Goal: Use online tool/utility: Utilize a website feature to perform a specific function

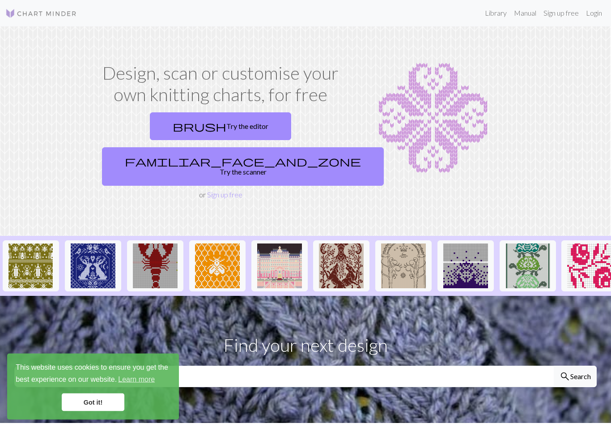
scroll to position [0, 0]
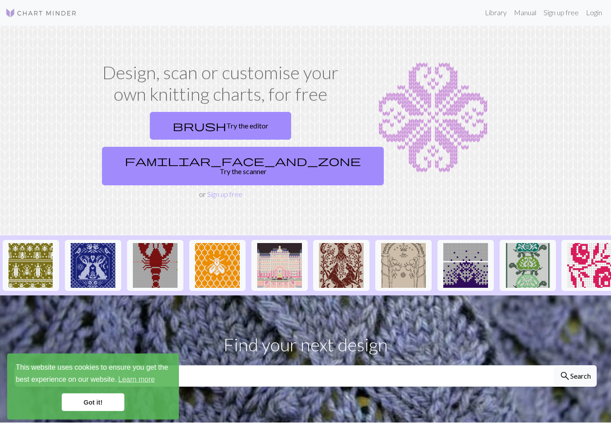
click at [173, 128] on span "brush" at bounding box center [200, 126] width 54 height 13
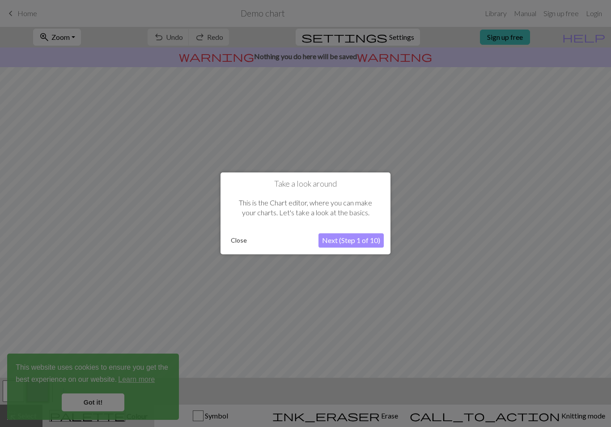
click at [344, 246] on button "Next (Step 1 of 10)" at bounding box center [351, 241] width 65 height 14
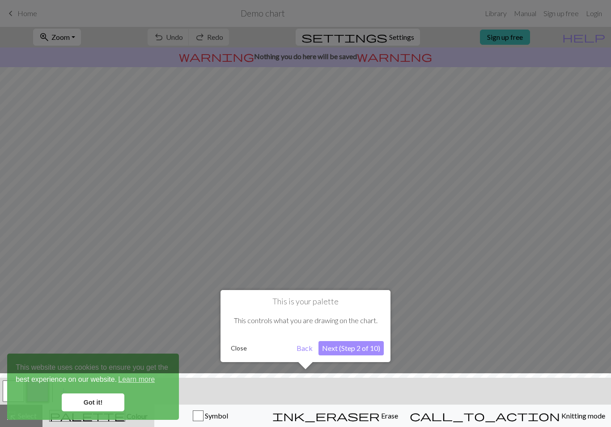
click at [379, 354] on button "Next (Step 2 of 10)" at bounding box center [351, 348] width 65 height 14
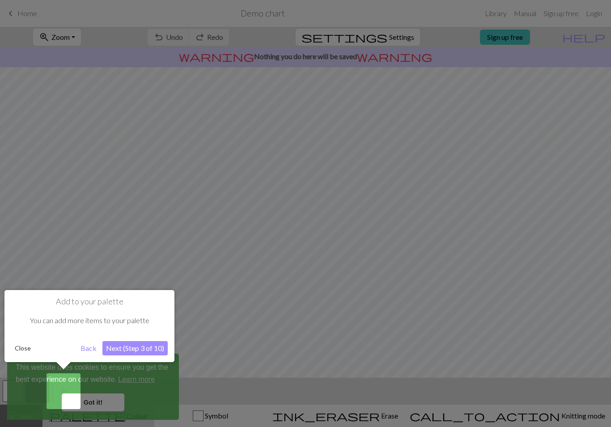
click at [153, 348] on button "Next (Step 3 of 10)" at bounding box center [134, 348] width 65 height 14
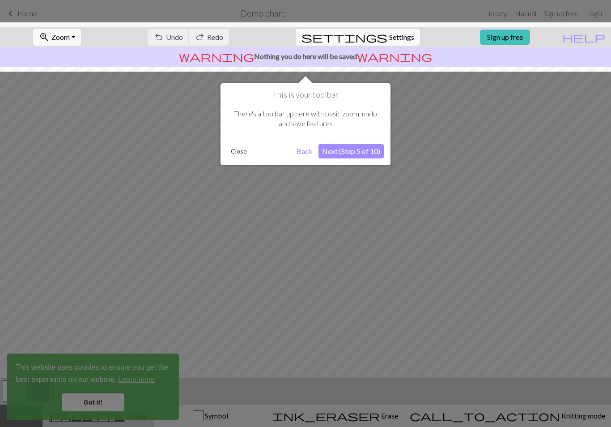
click at [364, 153] on button "Next (Step 5 of 10)" at bounding box center [351, 151] width 65 height 14
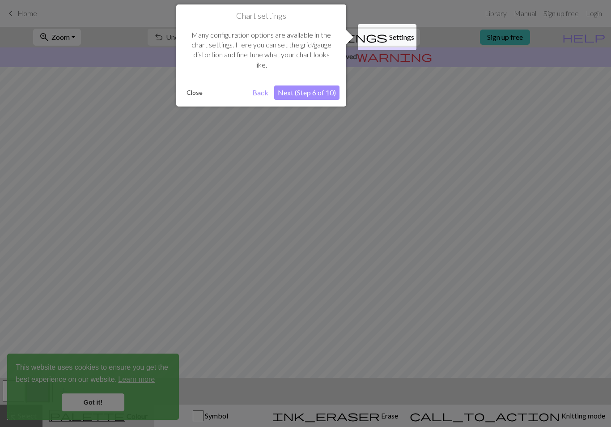
click at [325, 94] on button "Next (Step 6 of 10)" at bounding box center [306, 92] width 65 height 14
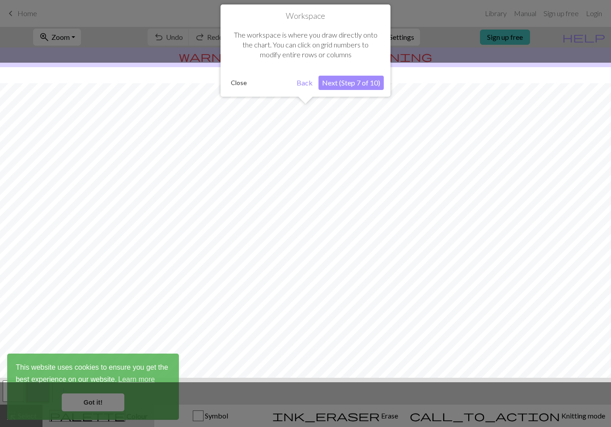
scroll to position [16, 0]
click at [361, 79] on button "Next (Step 7 of 10)" at bounding box center [351, 83] width 65 height 14
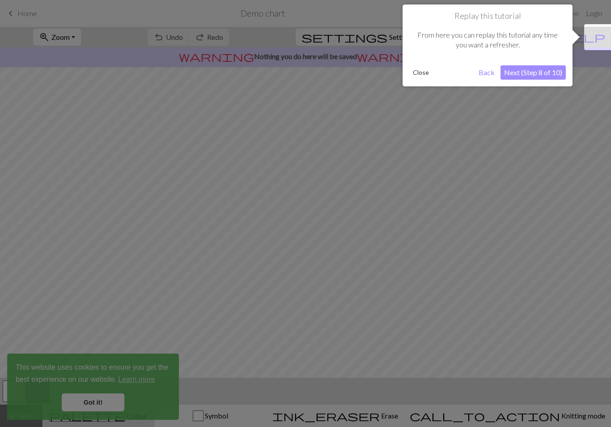
click at [540, 70] on button "Next (Step 8 of 10)" at bounding box center [533, 72] width 65 height 14
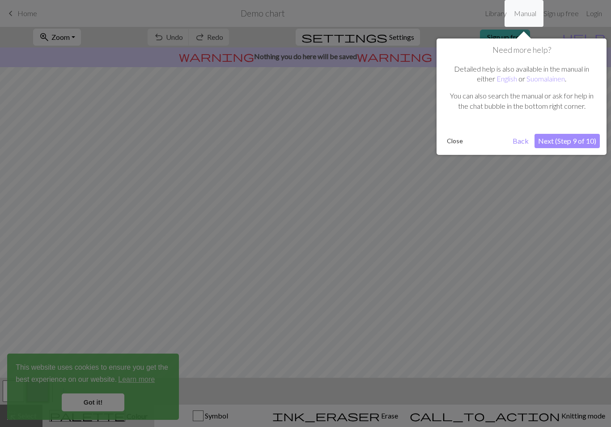
click at [559, 140] on button "Next (Step 9 of 10)" at bounding box center [567, 141] width 65 height 14
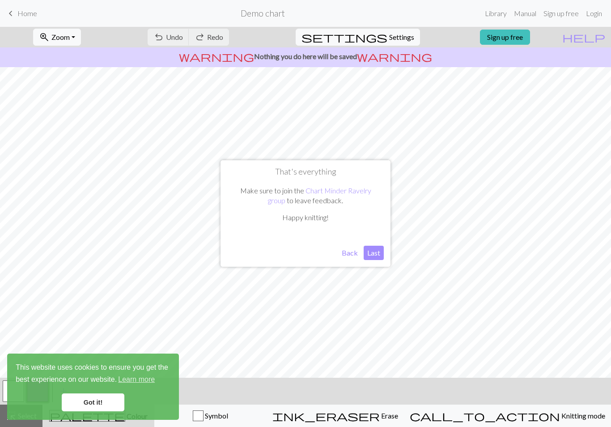
click at [376, 254] on button "Last" at bounding box center [374, 253] width 20 height 14
click at [111, 397] on link "Got it!" at bounding box center [93, 402] width 63 height 18
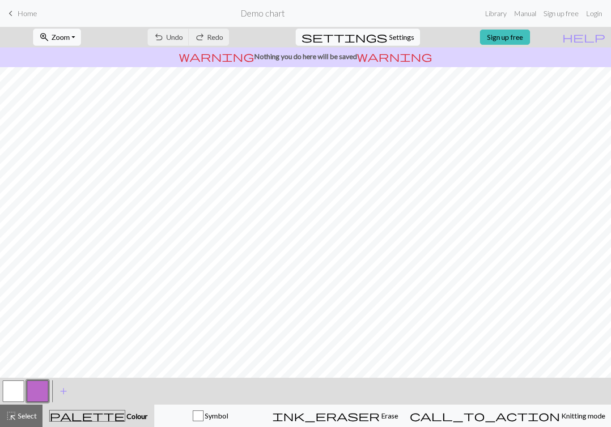
click at [149, 412] on div "palette Colour Colour" at bounding box center [98, 416] width 101 height 12
click at [125, 419] on span "Colour" at bounding box center [136, 416] width 22 height 8
click at [120, 409] on button "palette Colour Colour" at bounding box center [98, 415] width 112 height 22
click at [47, 390] on button "button" at bounding box center [37, 390] width 21 height 21
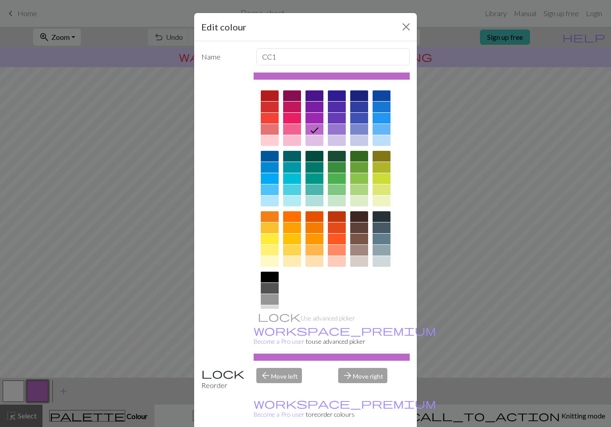
click at [382, 218] on div at bounding box center [382, 216] width 18 height 11
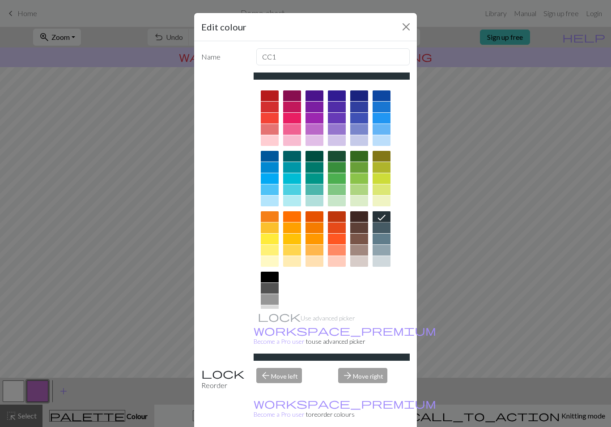
click at [382, 218] on icon at bounding box center [381, 217] width 11 height 11
click at [411, 29] on button "Close" at bounding box center [406, 27] width 14 height 14
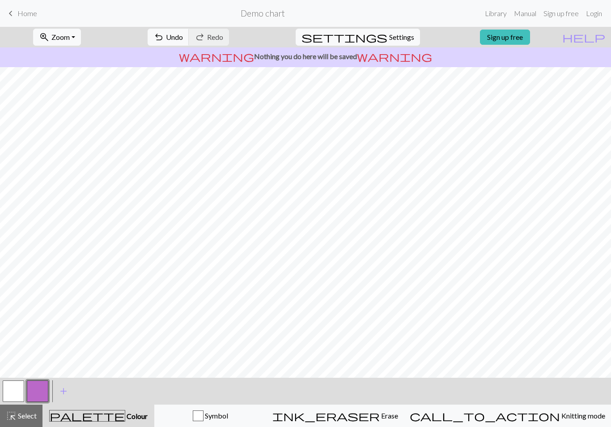
scroll to position [0, 0]
click at [228, 416] on span "Symbol" at bounding box center [216, 415] width 25 height 8
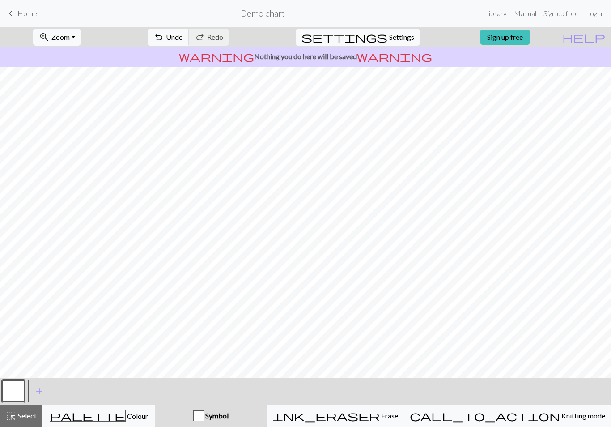
click at [380, 414] on span "ink_eraser" at bounding box center [325, 415] width 107 height 13
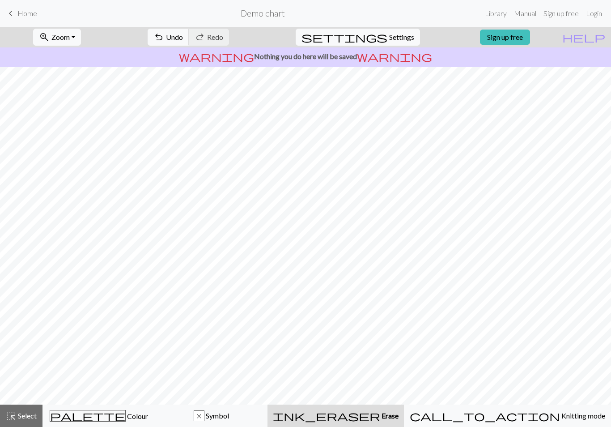
click at [262, 413] on div "x Symbol" at bounding box center [211, 415] width 101 height 11
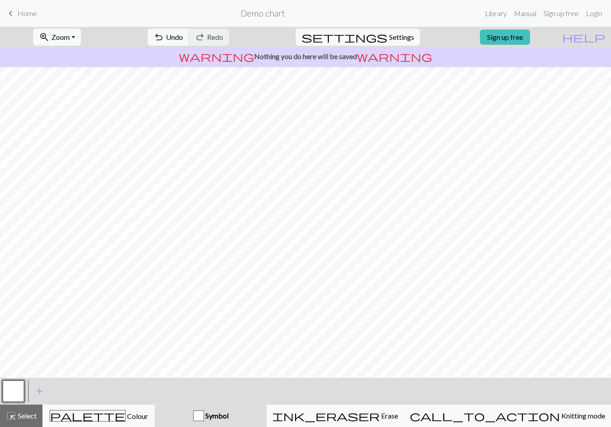
click at [390, 408] on button "ink_eraser Erase Erase" at bounding box center [335, 415] width 137 height 22
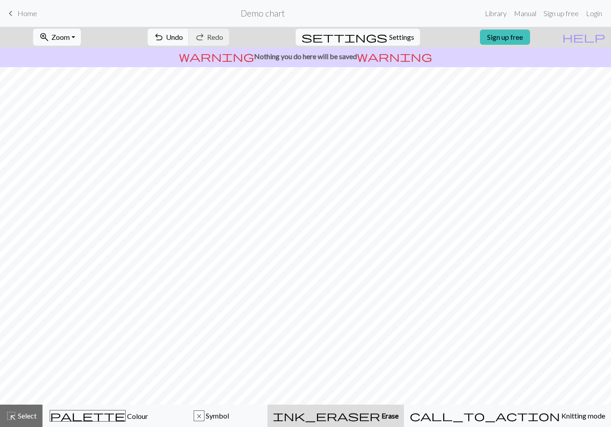
click at [514, 422] on button "call_to_action Knitting mode Knitting mode" at bounding box center [507, 415] width 207 height 22
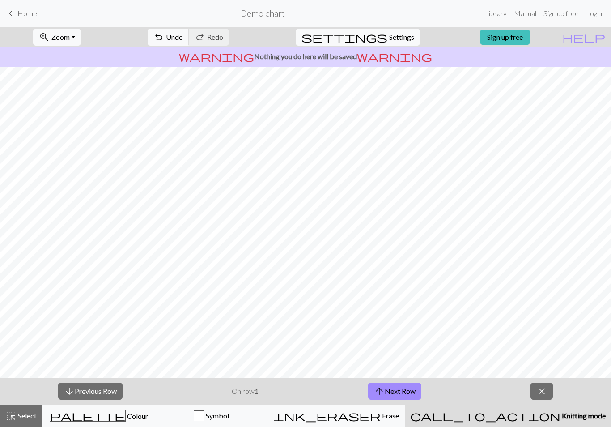
click at [399, 412] on div "ink_eraser Erase Erase" at bounding box center [336, 415] width 126 height 11
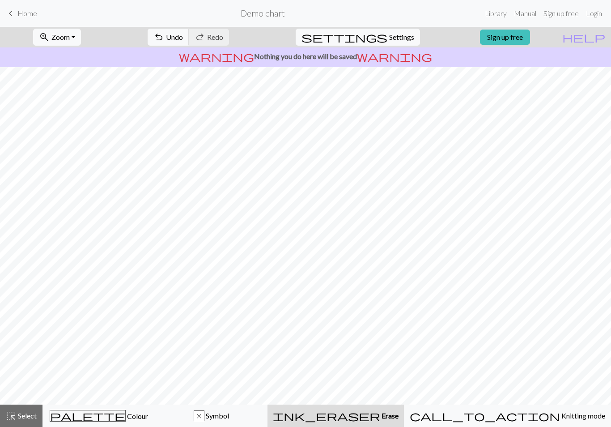
click at [262, 411] on div "x Symbol" at bounding box center [211, 415] width 101 height 11
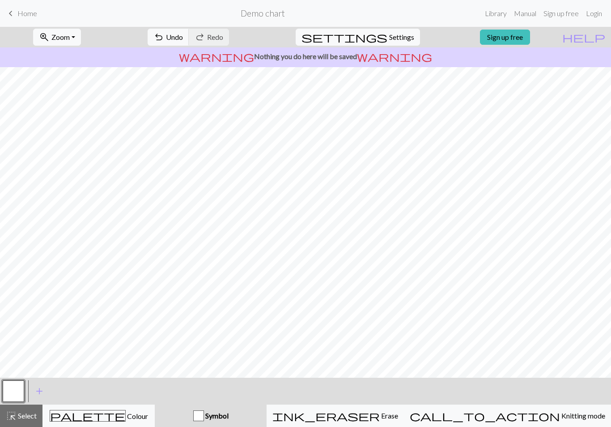
click at [375, 412] on div "ink_eraser Erase Erase" at bounding box center [335, 415] width 126 height 11
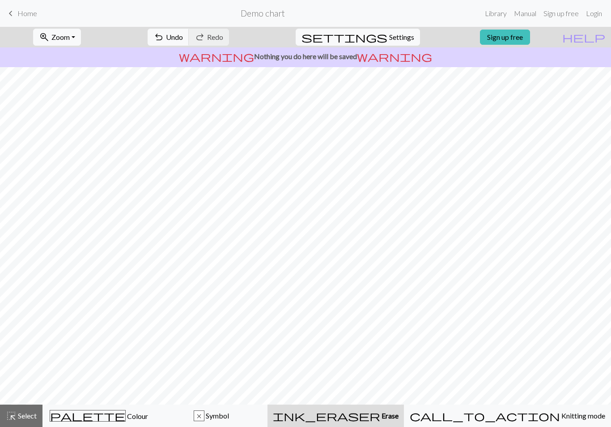
click at [262, 411] on div "x Symbol" at bounding box center [211, 415] width 101 height 11
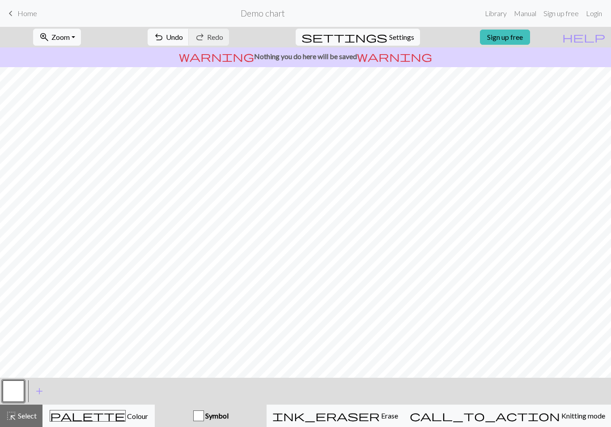
click at [350, 409] on button "ink_eraser Erase Erase" at bounding box center [335, 415] width 137 height 22
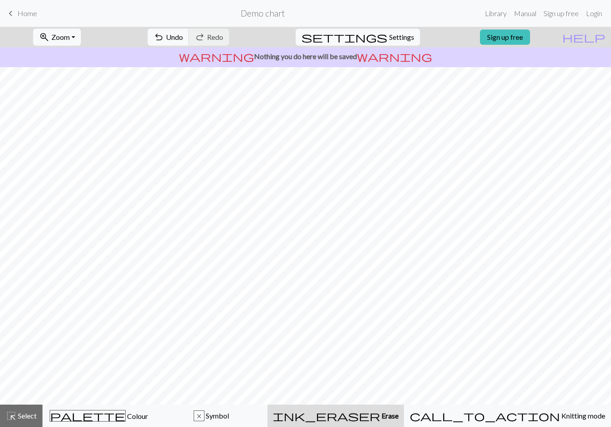
click at [262, 414] on div "x Symbol" at bounding box center [211, 415] width 101 height 11
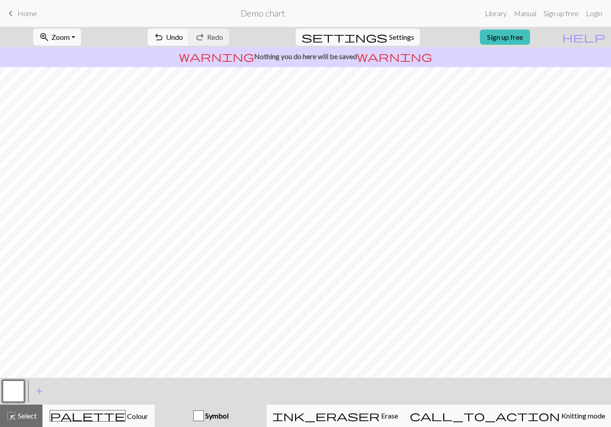
click at [364, 411] on div "ink_eraser Erase Erase" at bounding box center [335, 415] width 126 height 11
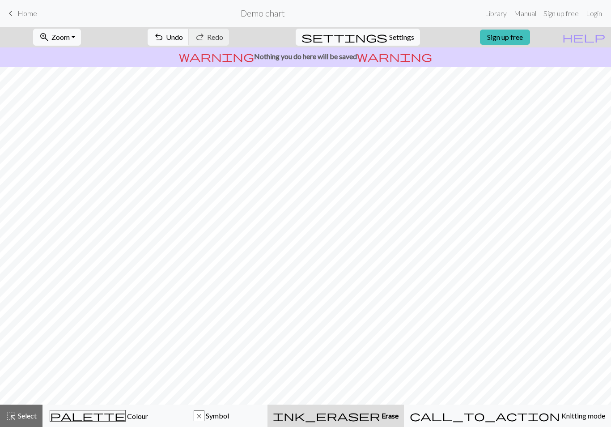
click at [262, 412] on div "x Symbol" at bounding box center [211, 415] width 101 height 11
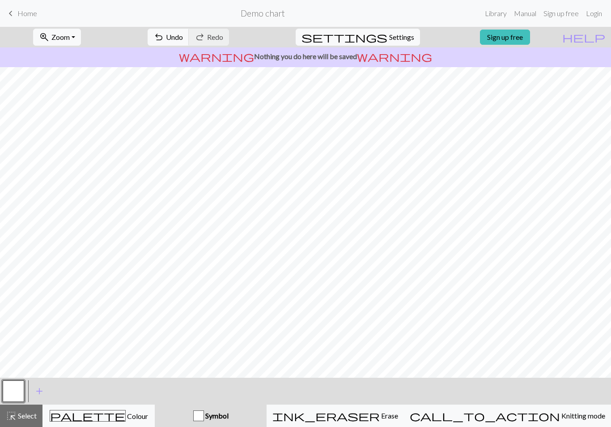
click at [378, 415] on div "ink_eraser Erase Erase" at bounding box center [335, 415] width 126 height 11
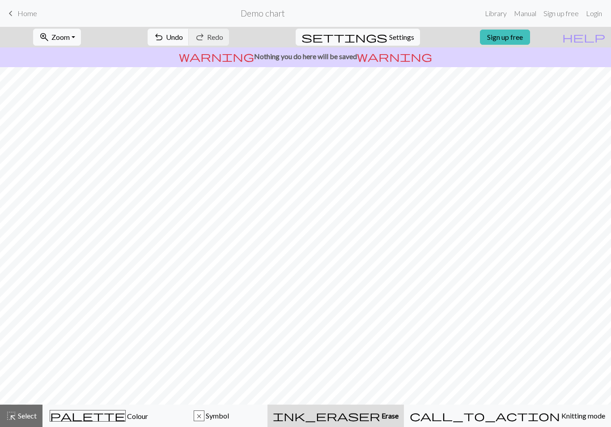
click at [262, 415] on div "x Symbol" at bounding box center [211, 415] width 101 height 11
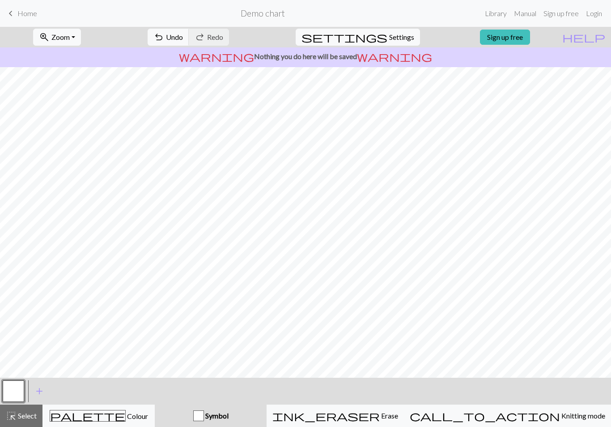
click at [28, 411] on span "Select" at bounding box center [27, 415] width 20 height 8
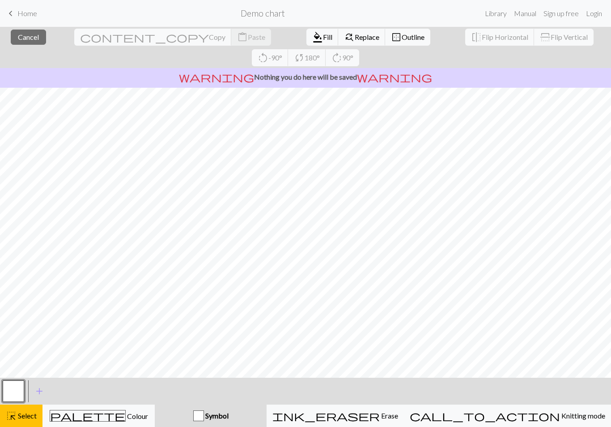
click at [261, 413] on div "Symbol" at bounding box center [210, 415] width 101 height 11
click at [267, 405] on button "Symbol" at bounding box center [211, 415] width 112 height 22
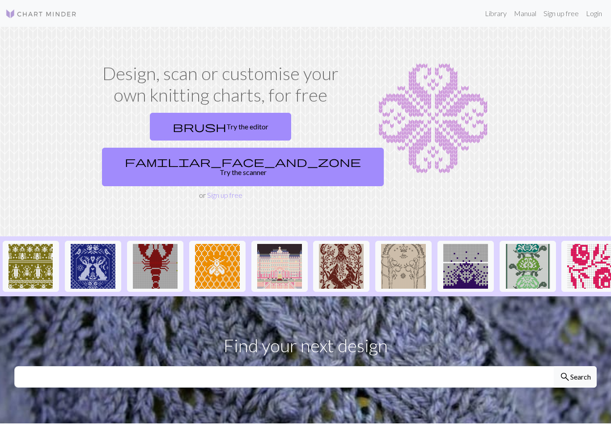
click at [302, 148] on link "familiar_face_and_zone Try the scanner" at bounding box center [243, 167] width 282 height 38
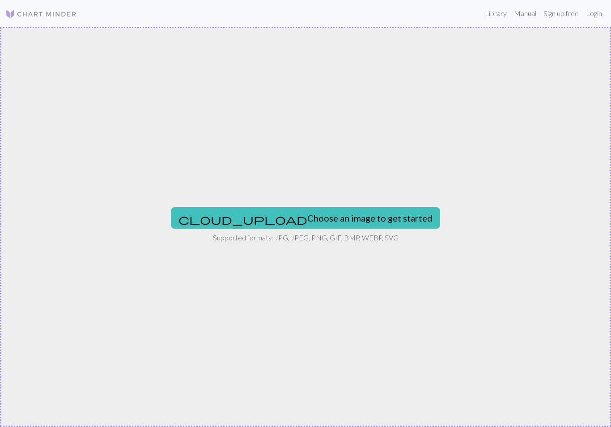
click at [314, 217] on button "cloud_upload Choose an image to get started" at bounding box center [305, 217] width 269 height 21
type input "C:\fakepath\IMG_3804.webp"
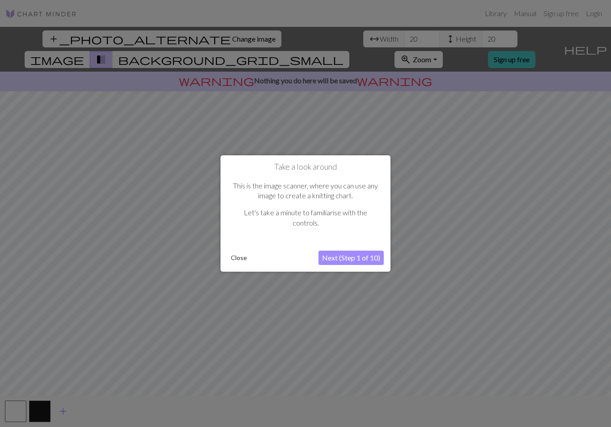
click at [354, 255] on button "Next (Step 1 of 10)" at bounding box center [351, 258] width 65 height 14
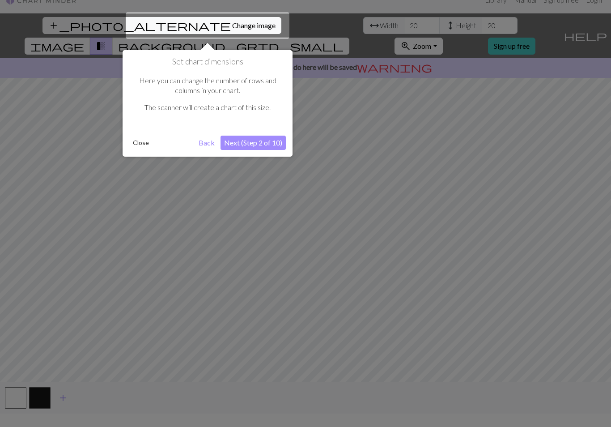
scroll to position [14, 0]
click at [273, 142] on button "Next (Step 2 of 10)" at bounding box center [253, 142] width 65 height 14
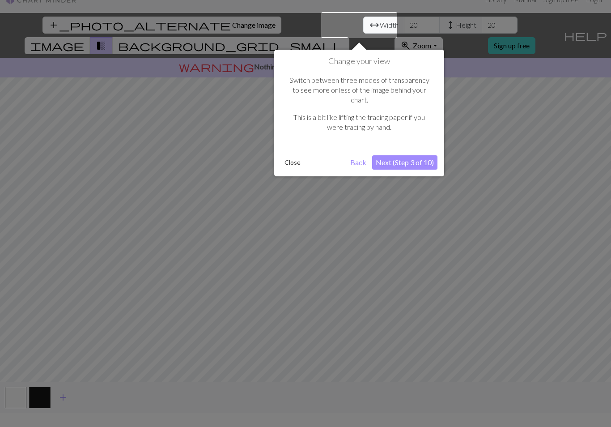
click at [408, 155] on button "Next (Step 3 of 10)" at bounding box center [404, 162] width 65 height 14
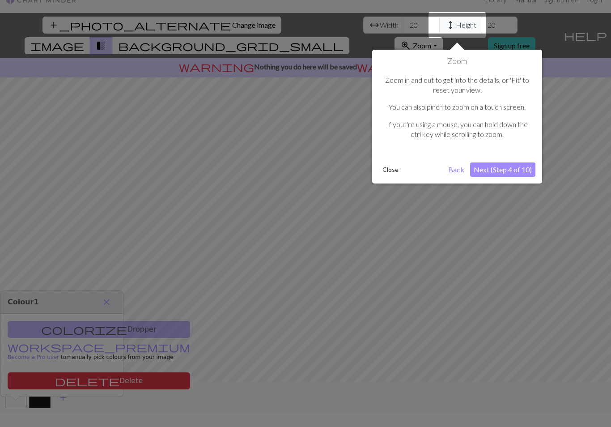
click at [520, 166] on button "Next (Step 4 of 10)" at bounding box center [502, 169] width 65 height 14
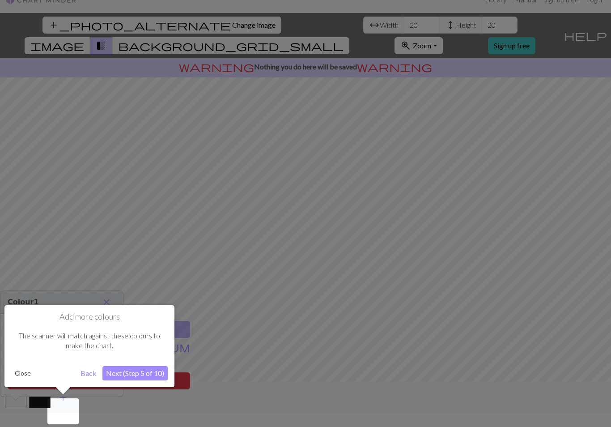
click at [147, 370] on button "Next (Step 5 of 10)" at bounding box center [134, 373] width 65 height 14
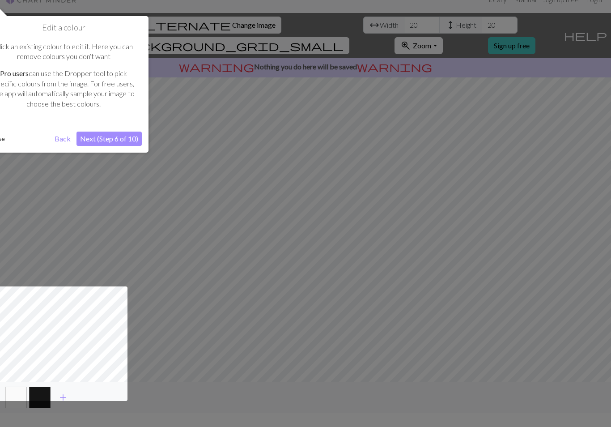
click at [92, 132] on button "Next (Step 6 of 10)" at bounding box center [108, 139] width 65 height 14
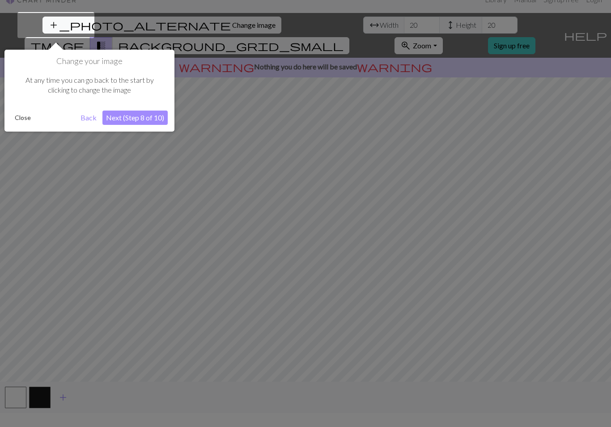
click at [115, 116] on button "Next (Step 8 of 10)" at bounding box center [134, 117] width 65 height 14
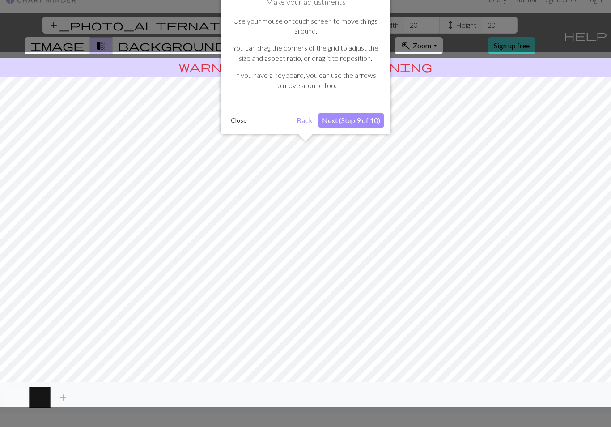
click at [366, 121] on button "Next (Step 9 of 10)" at bounding box center [351, 120] width 65 height 14
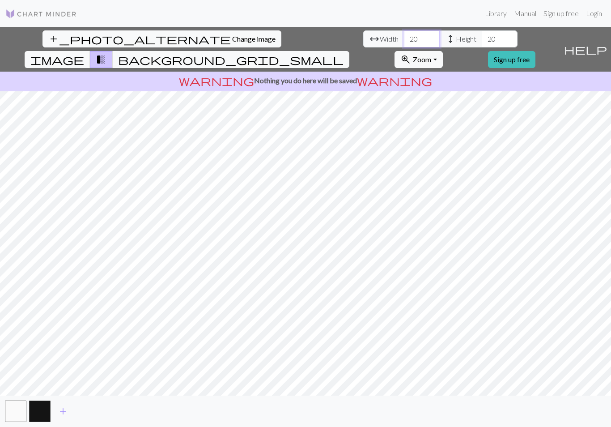
click at [404, 30] on input "20" at bounding box center [422, 38] width 36 height 17
type input "2"
type input "200"
click at [482, 30] on input "20" at bounding box center [500, 38] width 36 height 17
type input "2"
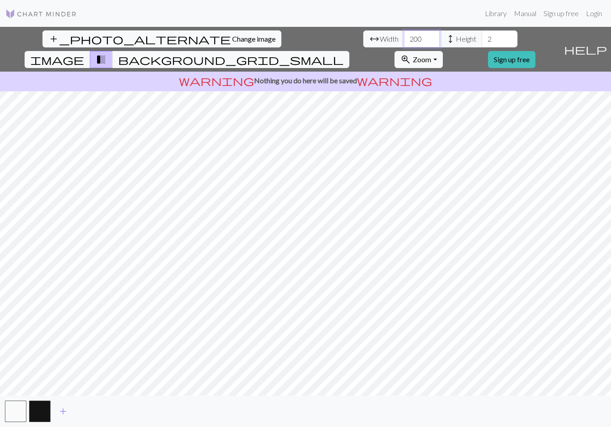
click at [404, 30] on input "200" at bounding box center [422, 38] width 36 height 17
type input "2"
type input "400"
click at [482, 30] on input "2" at bounding box center [500, 38] width 36 height 17
type input "4"
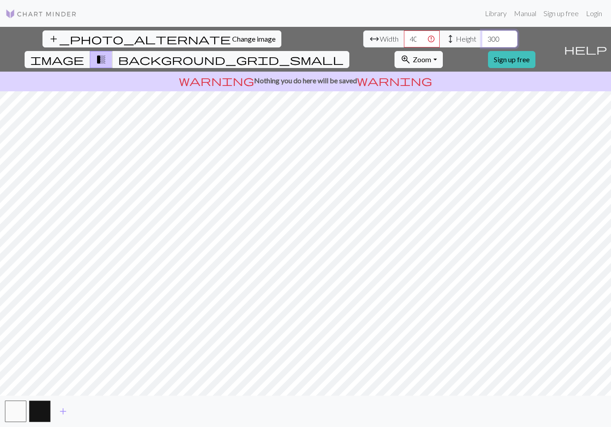
type input "300"
click at [404, 30] on input "400" at bounding box center [422, 38] width 36 height 17
type input "4"
type input "300"
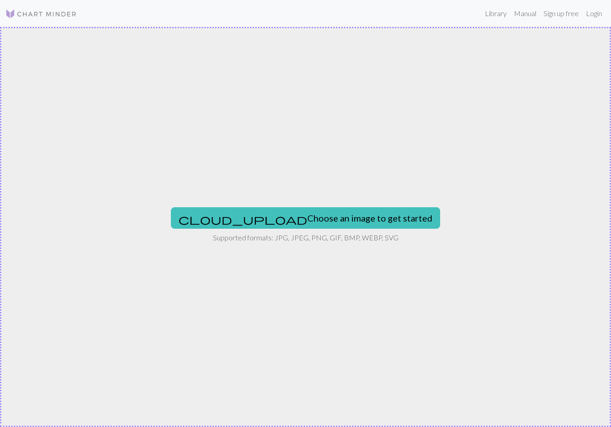
click at [360, 228] on button "cloud_upload Choose an image to get started" at bounding box center [305, 217] width 269 height 21
click at [370, 212] on button "cloud_upload Choose an image to get started" at bounding box center [305, 217] width 269 height 21
type input "C:\fakepath\IMG_3804.webp"
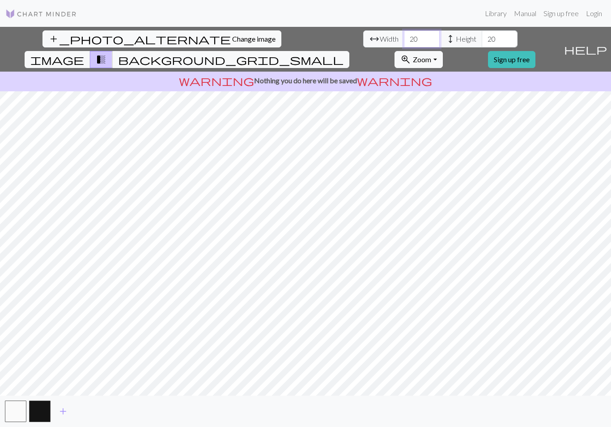
click at [404, 40] on input "20" at bounding box center [422, 38] width 36 height 17
type input "2"
type input "300"
click at [482, 38] on input "20" at bounding box center [500, 38] width 36 height 17
